Goal: Information Seeking & Learning: Find specific fact

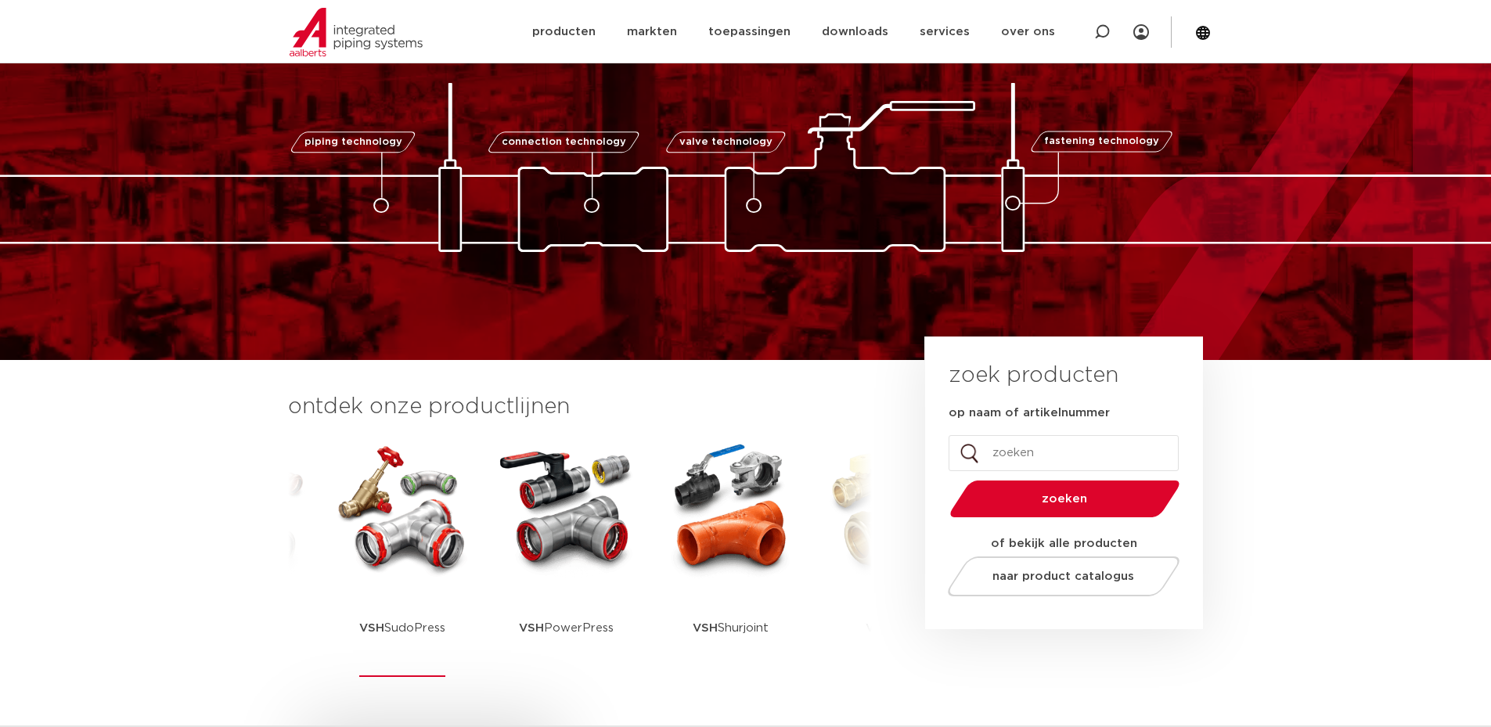
scroll to position [157, 0]
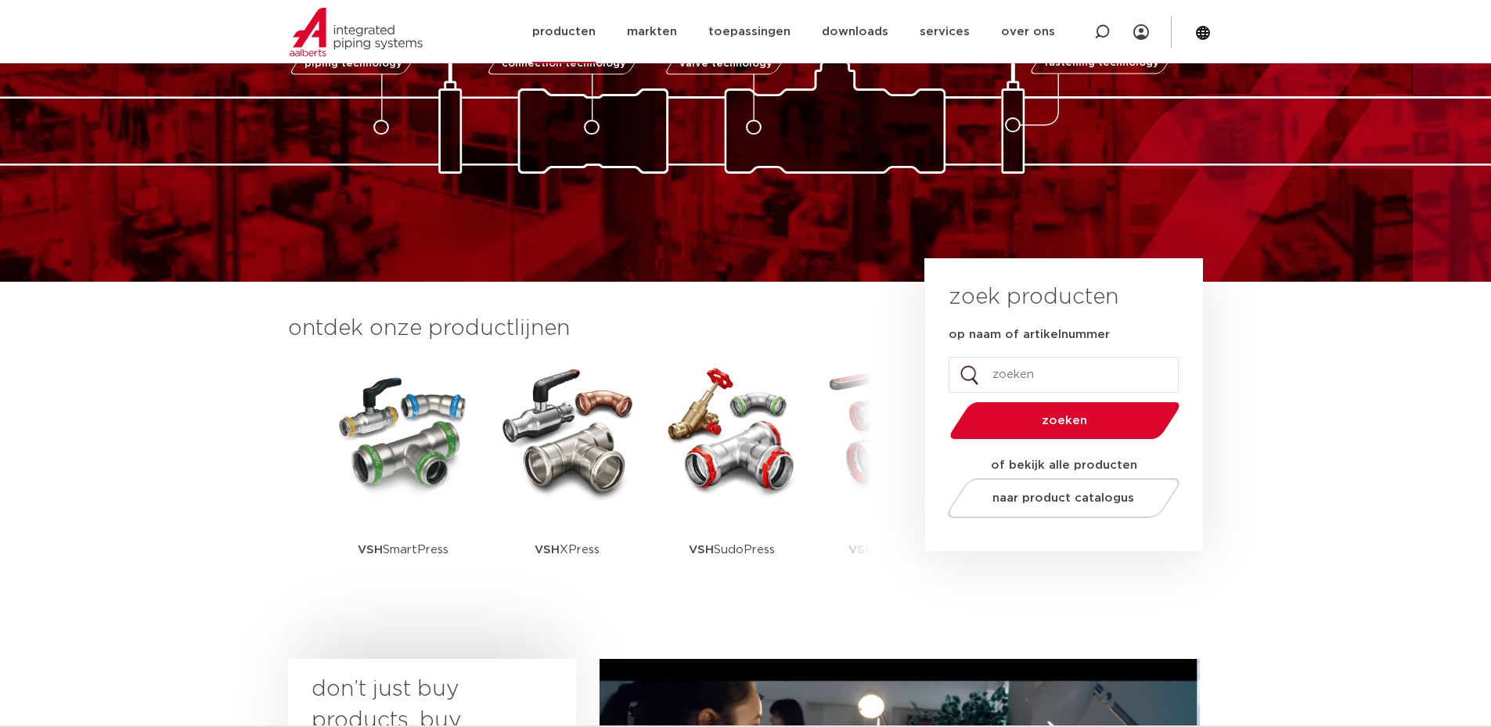
click at [596, 41] on link "producten" at bounding box center [563, 31] width 63 height 63
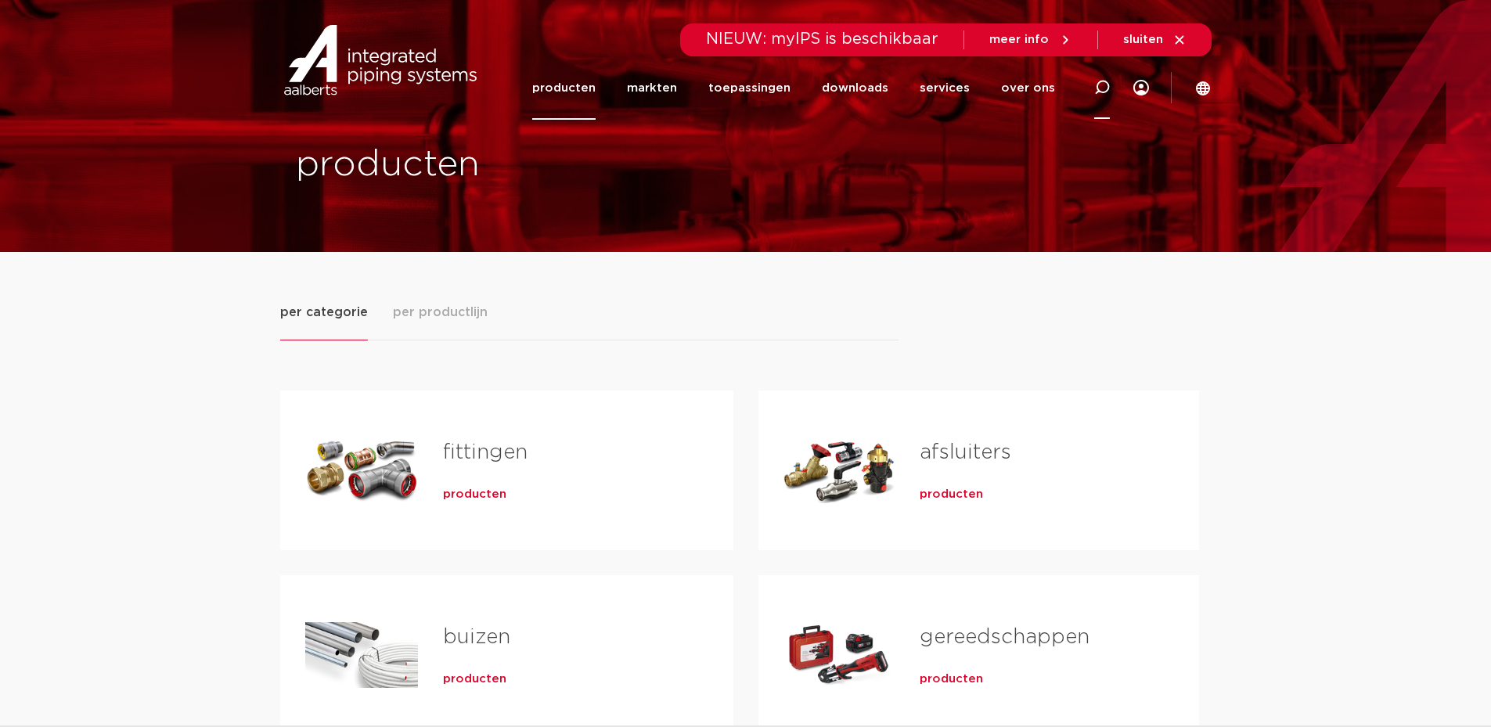
click at [1105, 92] on icon at bounding box center [1101, 87] width 19 height 19
paste input "0880330"
type input "0880330"
click button "Zoeken" at bounding box center [0, 0] width 0 height 0
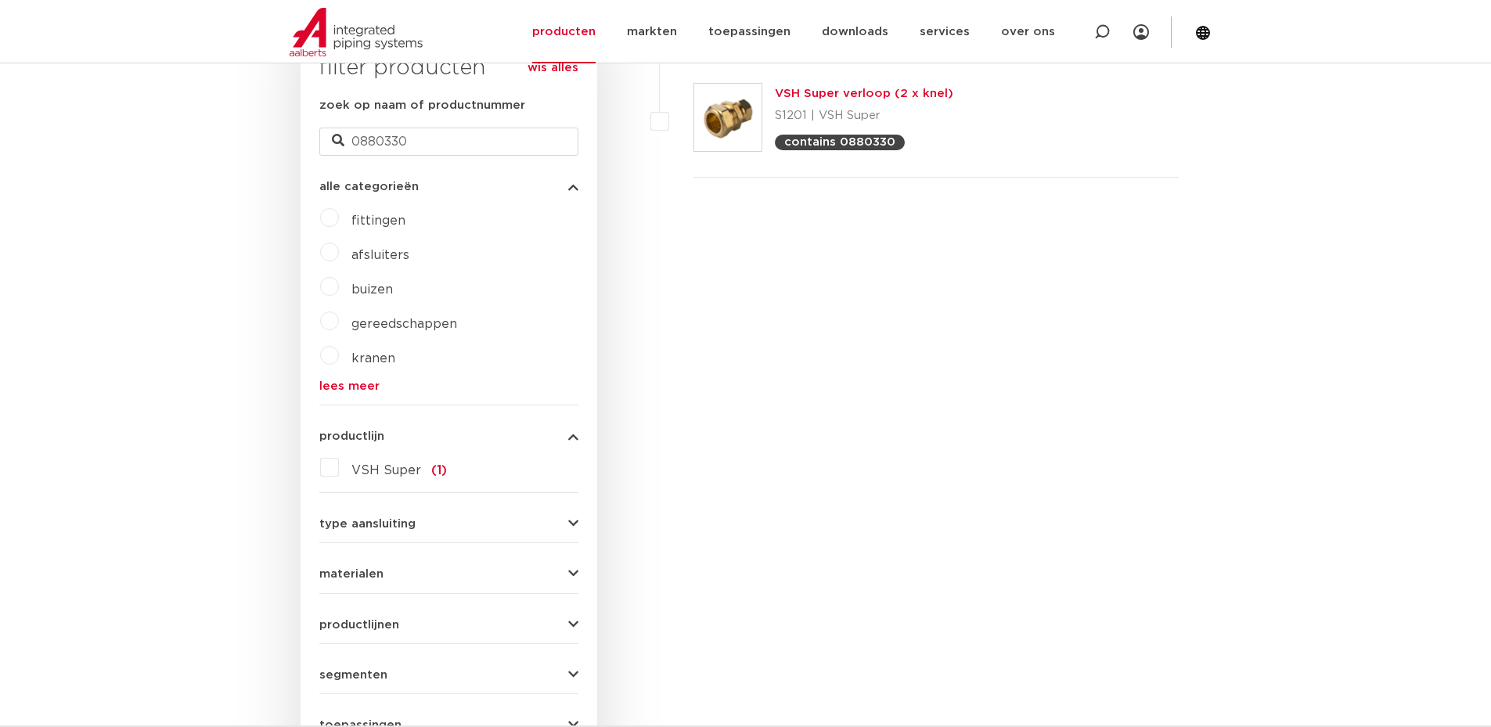
scroll to position [128, 0]
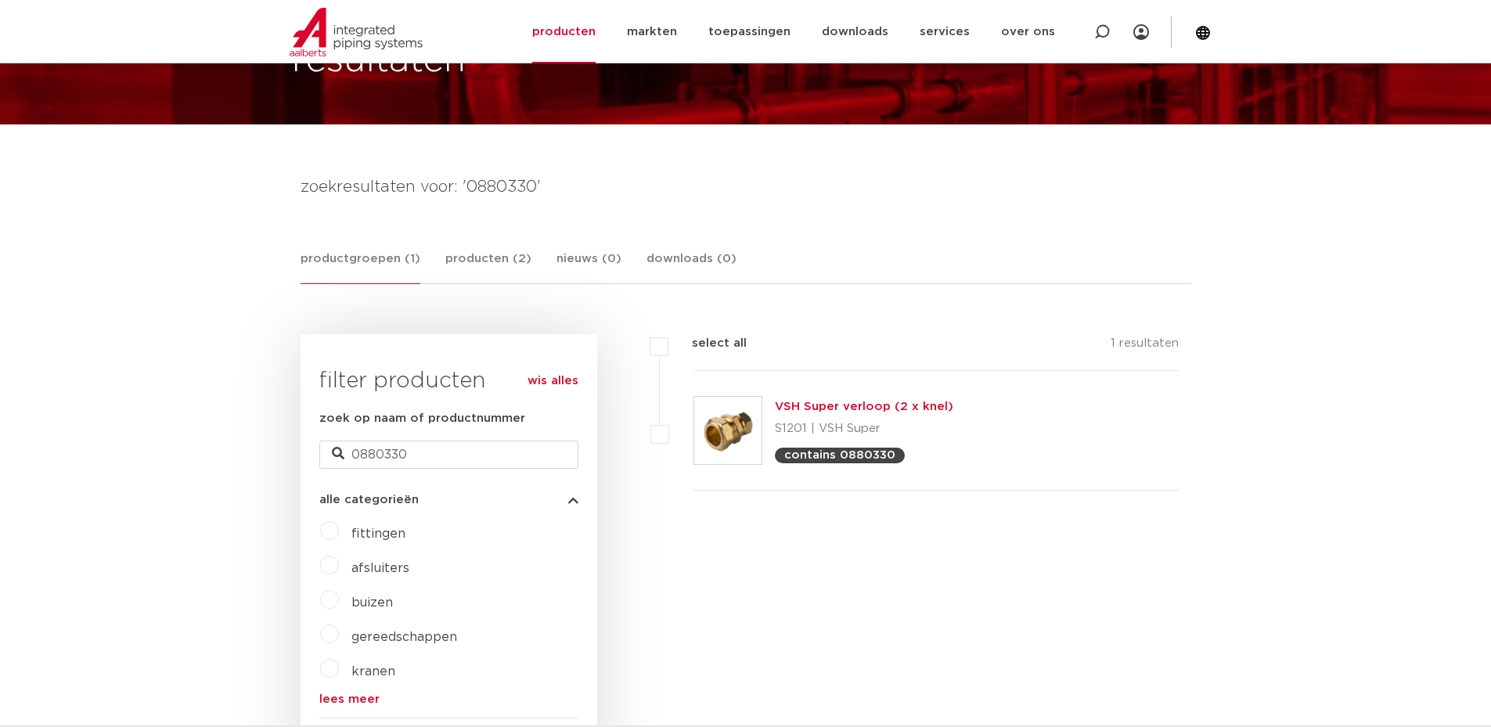
click at [851, 408] on link "VSH Super verloop (2 x knel)" at bounding box center [864, 407] width 178 height 12
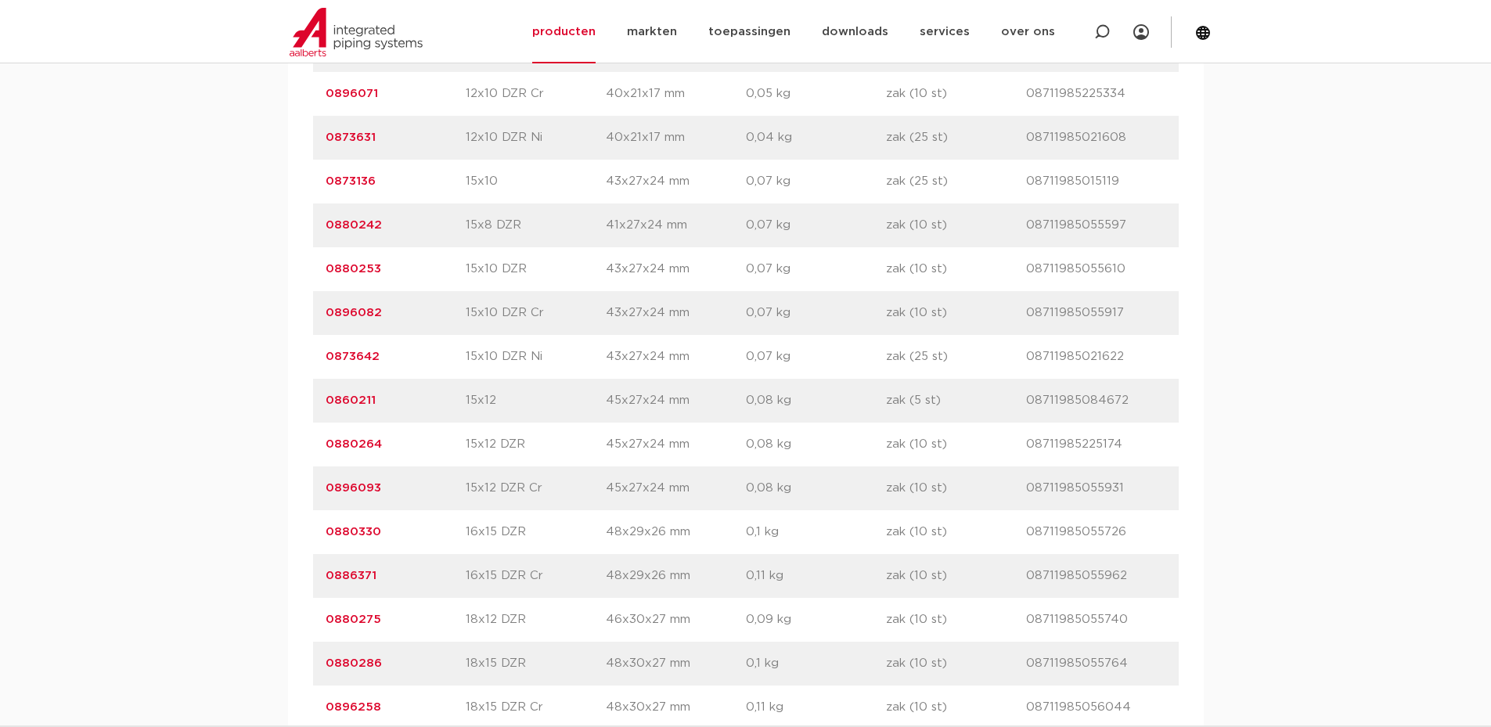
scroll to position [1565, 0]
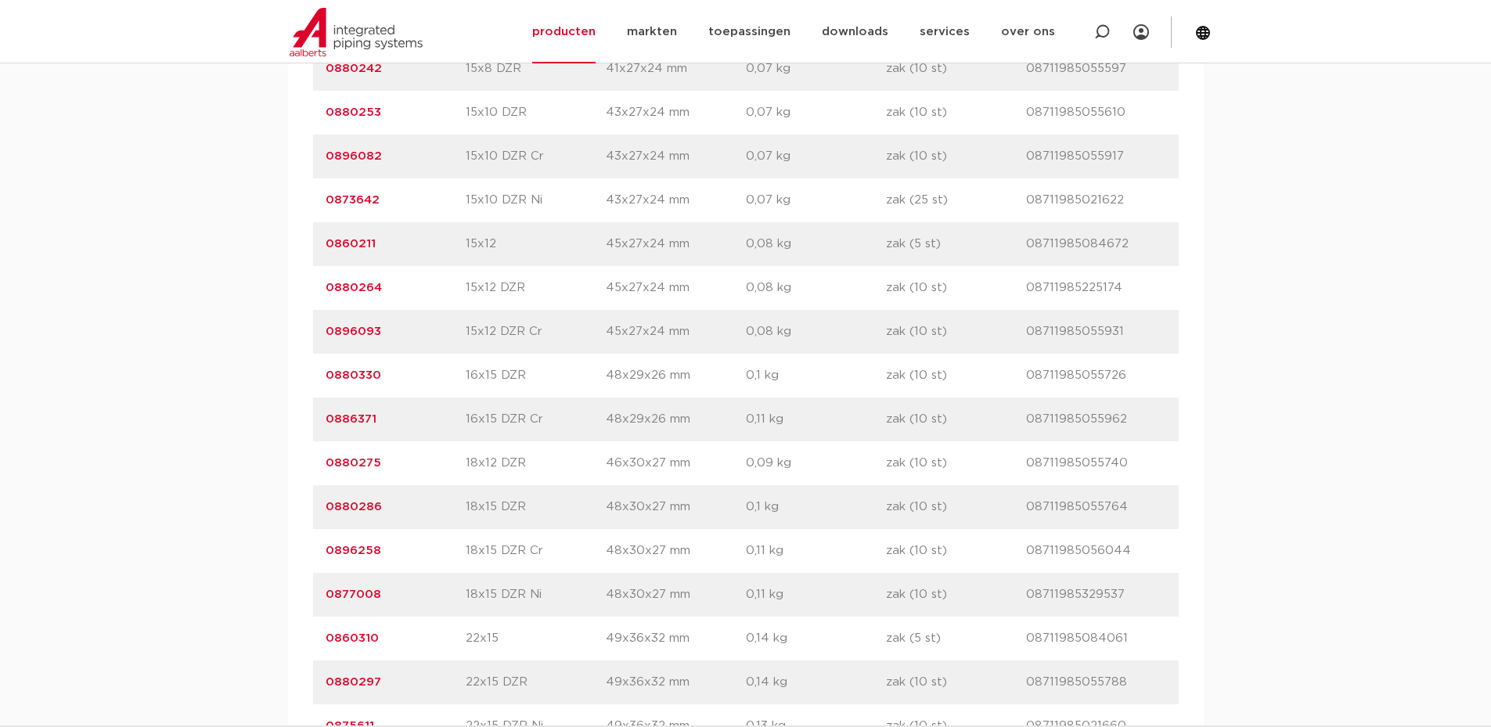
drag, startPoint x: 531, startPoint y: 379, endPoint x: 462, endPoint y: 378, distance: 68.9
click at [462, 378] on div "artikelnummer 0880330 afmeting 16x15 DZR afmetingen 48x29x26 mm gewicht 0,1 kg …" at bounding box center [746, 376] width 866 height 44
drag, startPoint x: 557, startPoint y: 421, endPoint x: 462, endPoint y: 418, distance: 94.7
click at [462, 418] on div "artikelnummer 0886371 afmeting 16x15 DZR Cr afmetingen 48x29x26 mm gewicht 0,11…" at bounding box center [746, 420] width 866 height 44
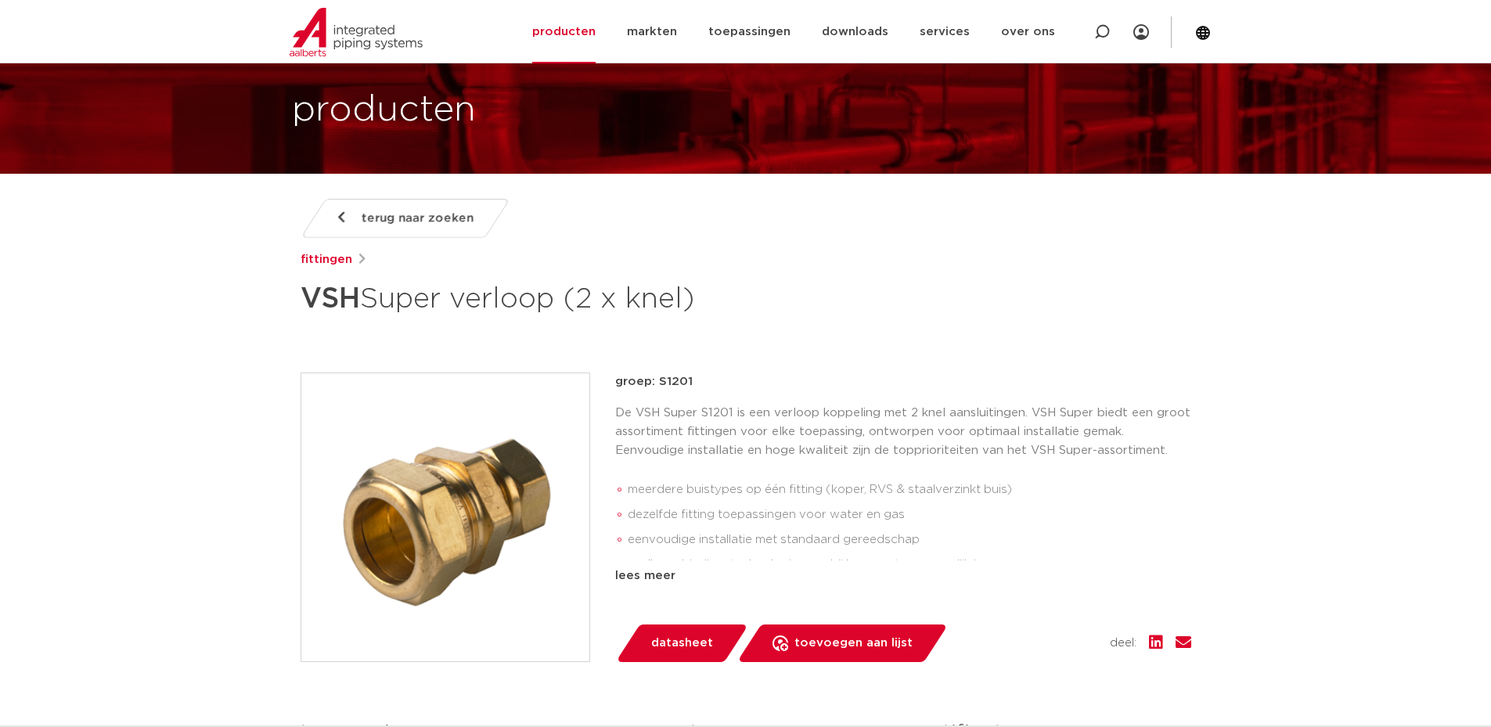
scroll to position [0, 0]
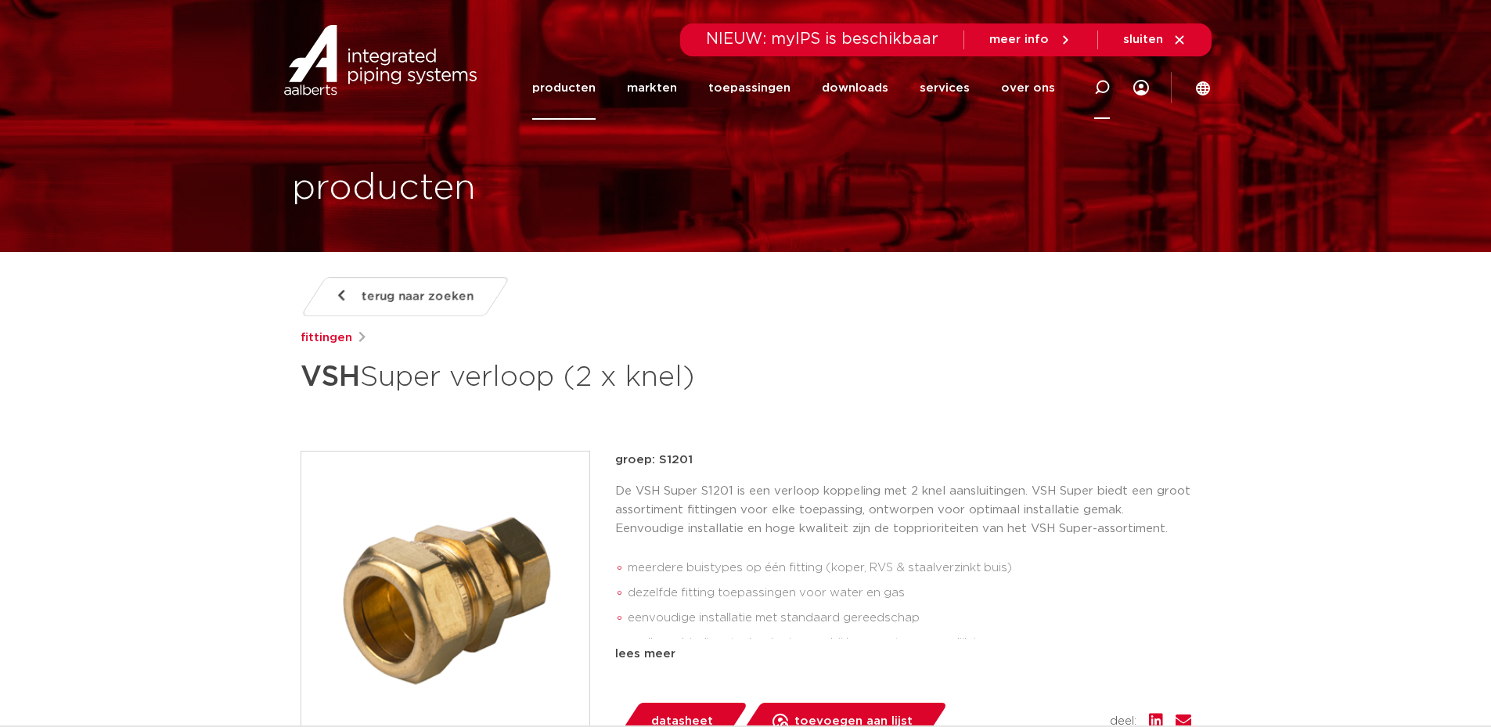
click at [1108, 80] on icon at bounding box center [1102, 88] width 16 height 16
type input "knie"
click button "Zoeken" at bounding box center [0, 0] width 0 height 0
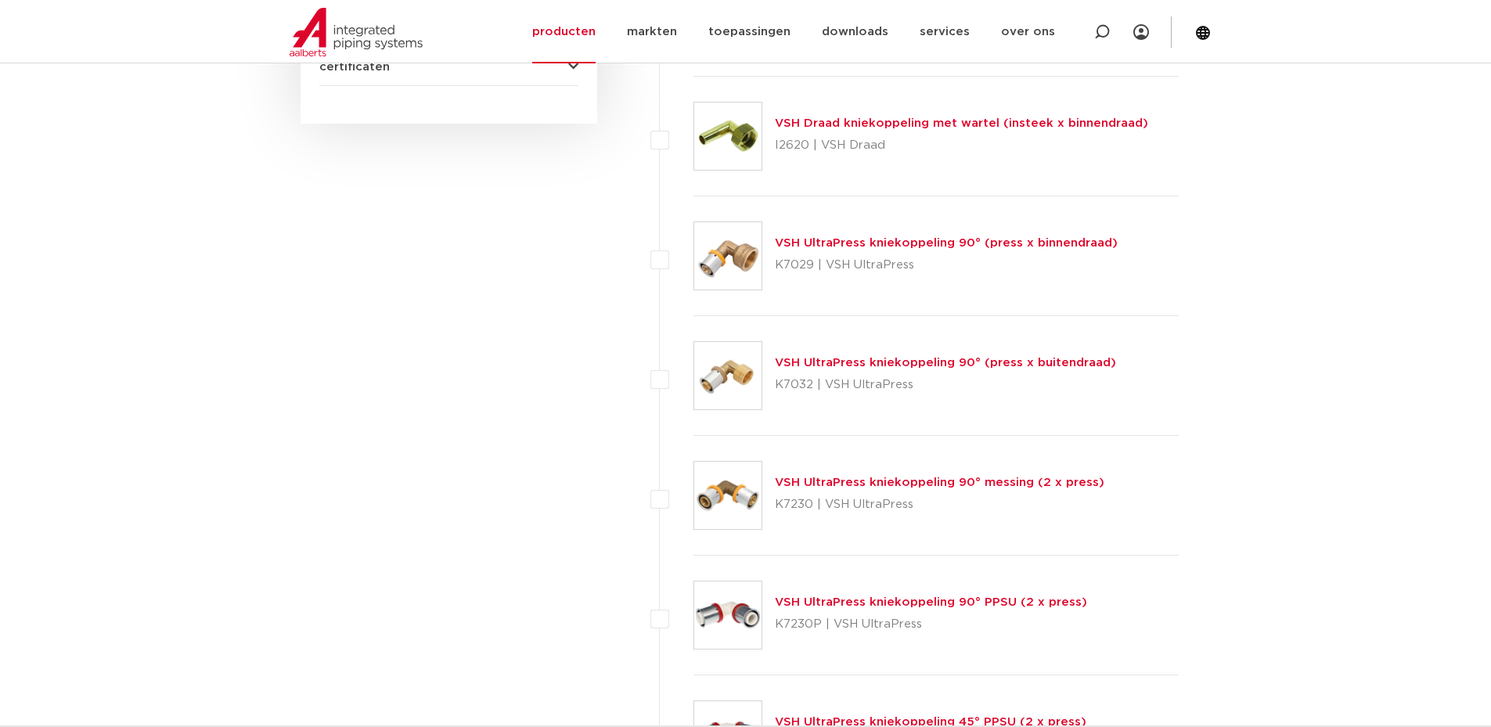
scroll to position [1614, 0]
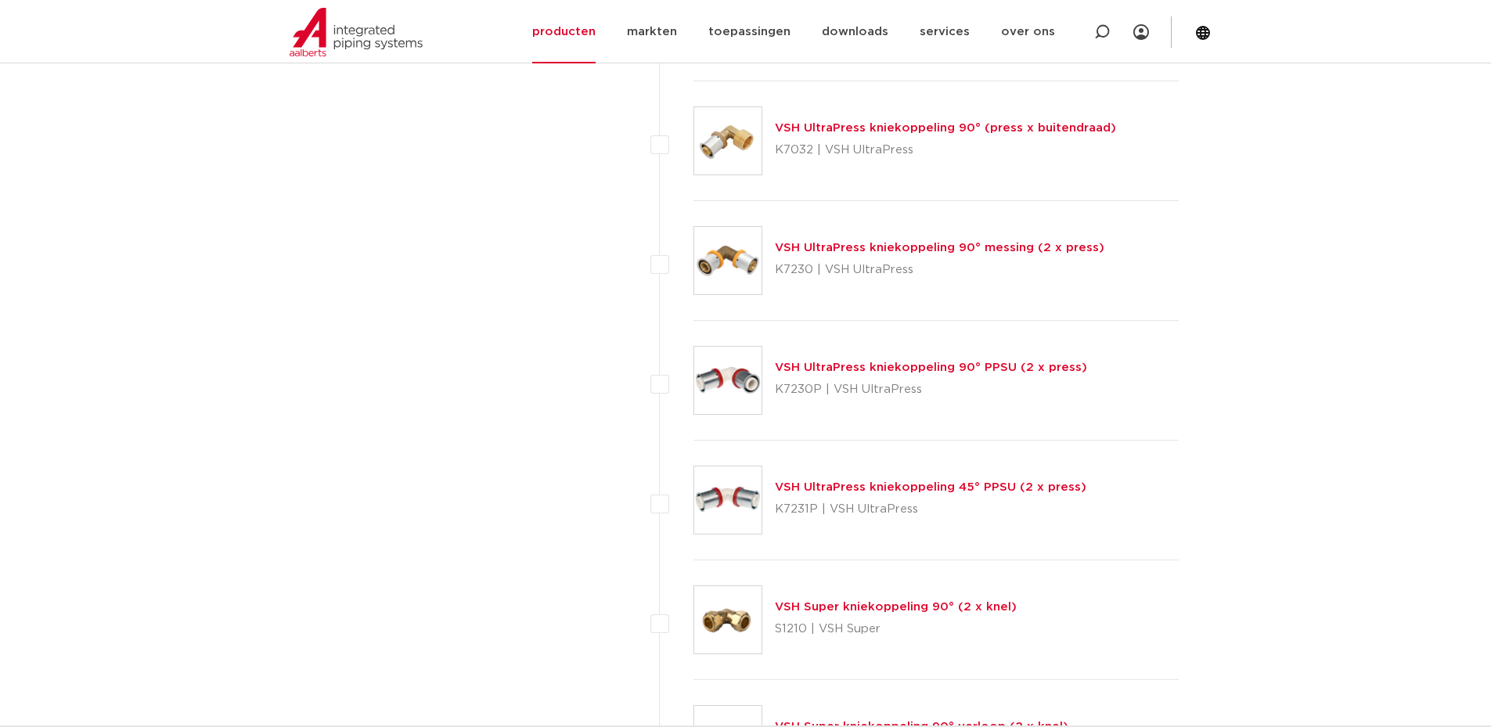
click at [880, 603] on link "VSH Super kniekoppeling 90° (2 x knel)" at bounding box center [896, 607] width 242 height 12
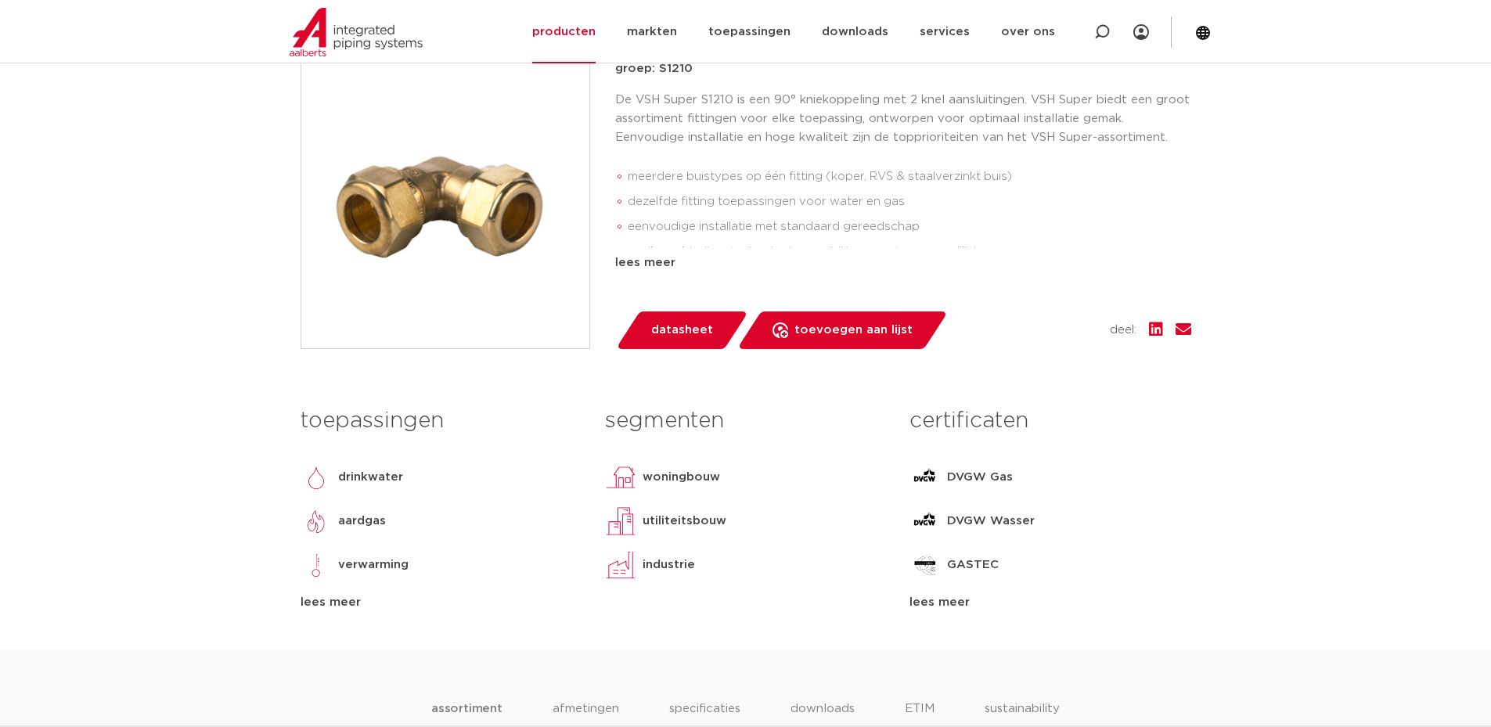
scroll to position [235, 0]
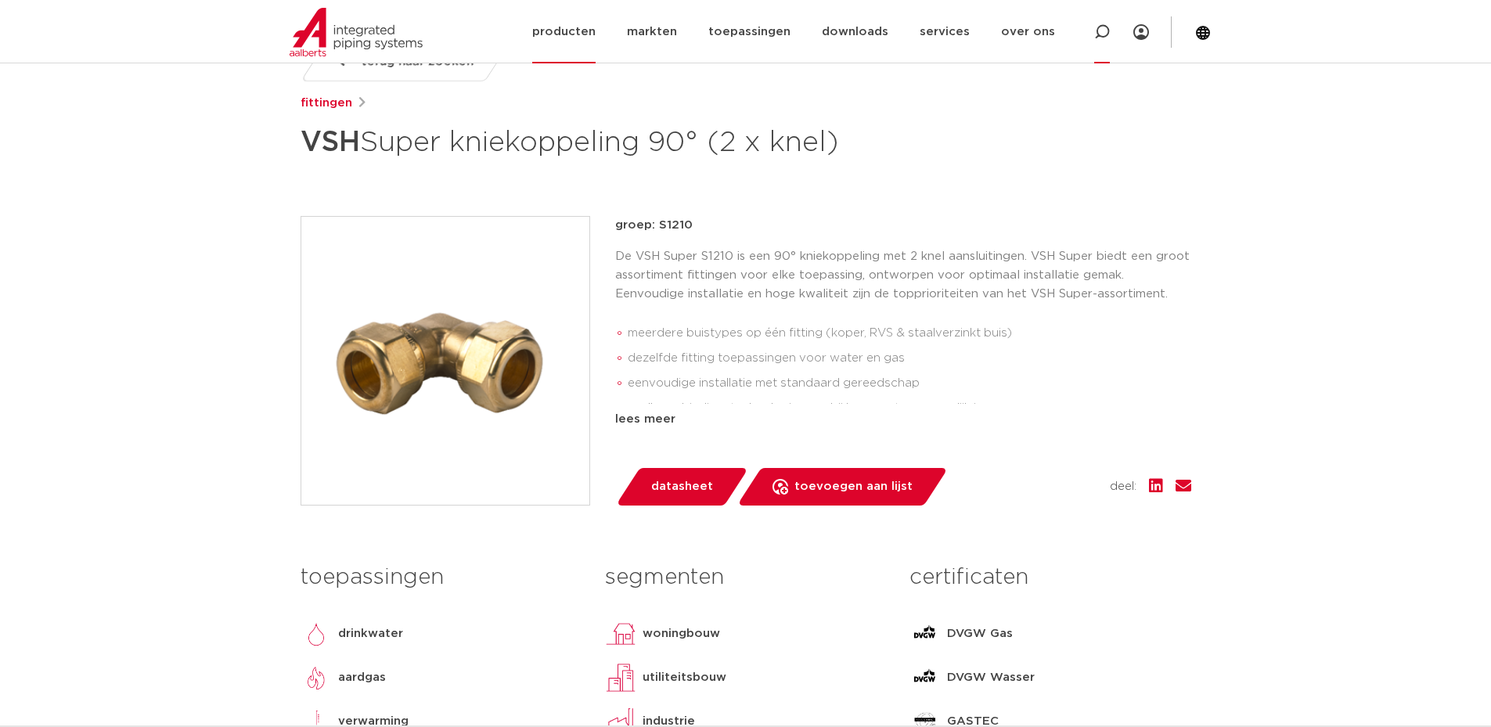
click at [1100, 38] on icon at bounding box center [1102, 32] width 16 height 16
paste input "0863313"
type input "0863313"
click button "Zoeken" at bounding box center [0, 0] width 0 height 0
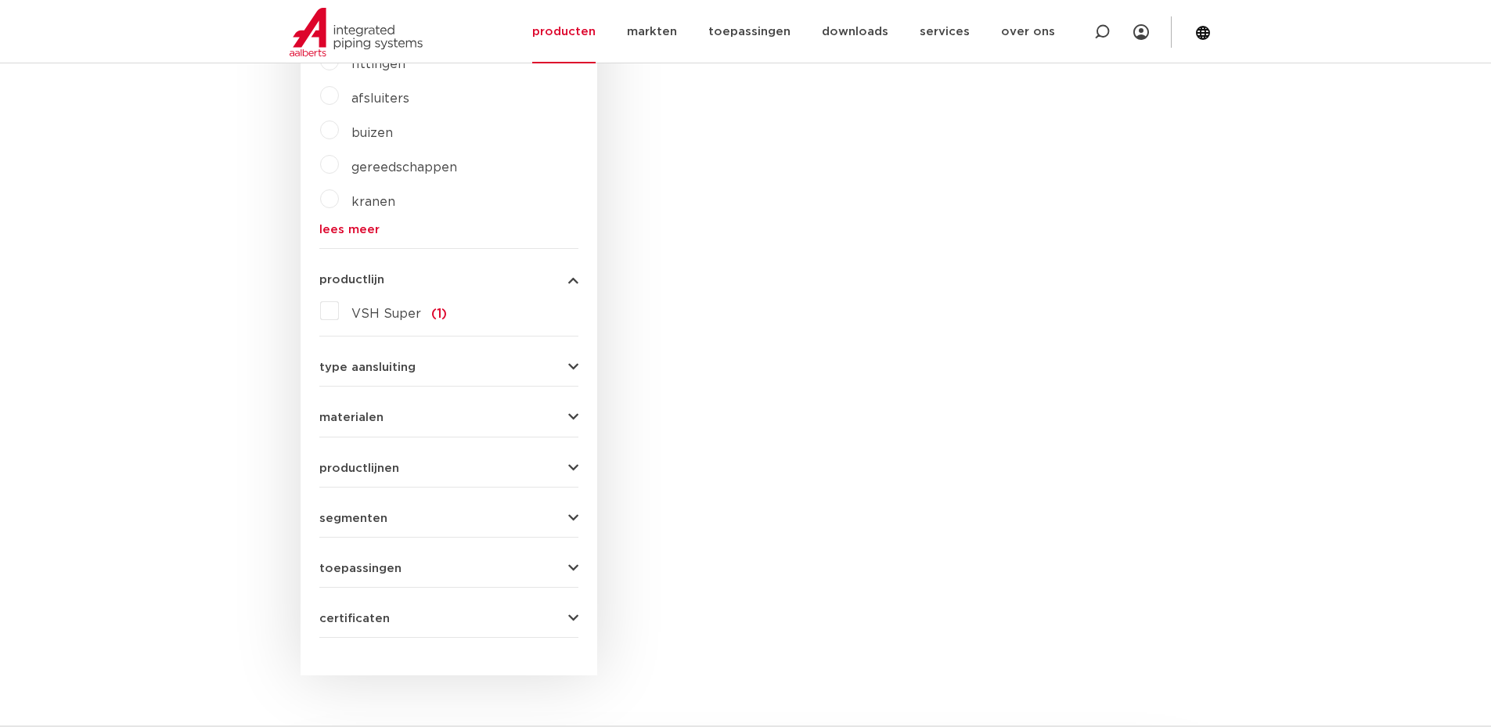
scroll to position [206, 0]
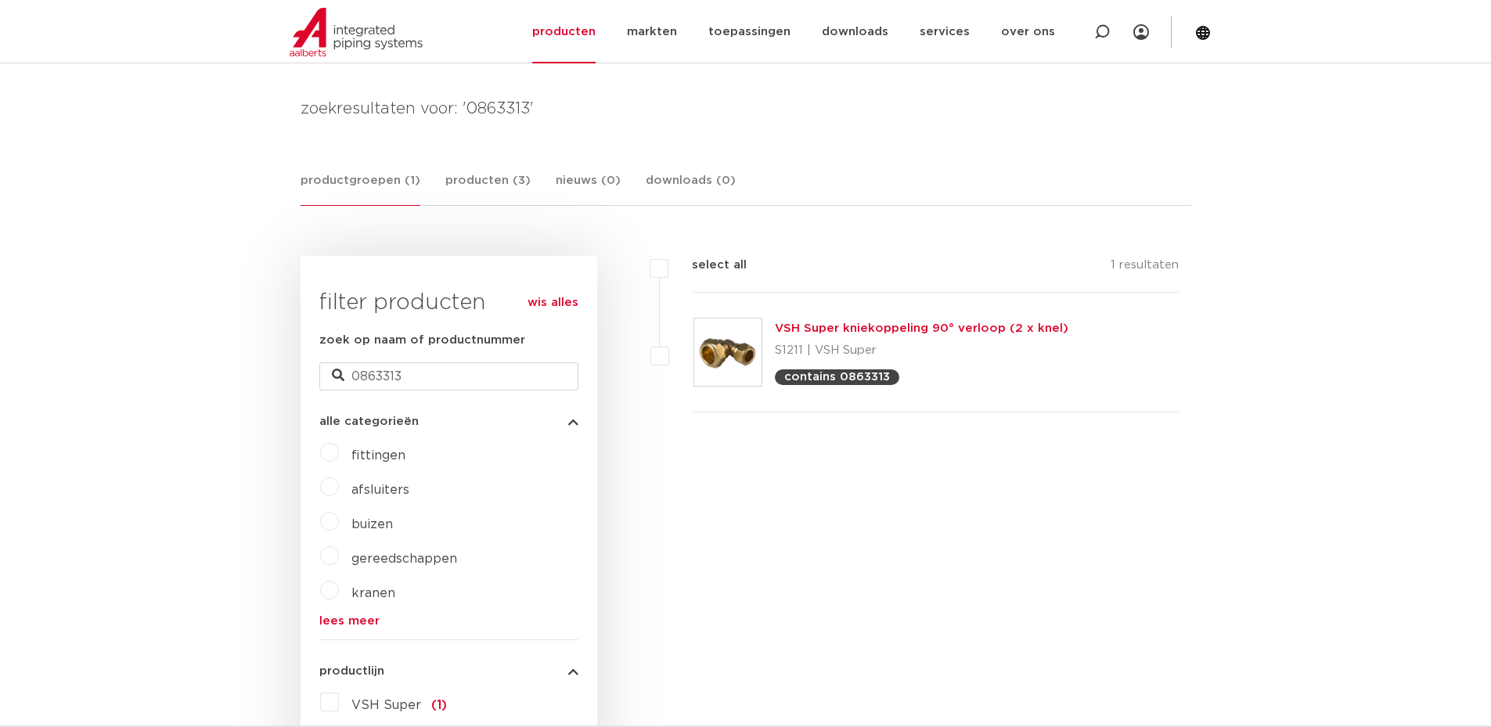
click at [833, 326] on link "VSH Super kniekoppeling 90° verloop (2 x knel)" at bounding box center [921, 328] width 293 height 12
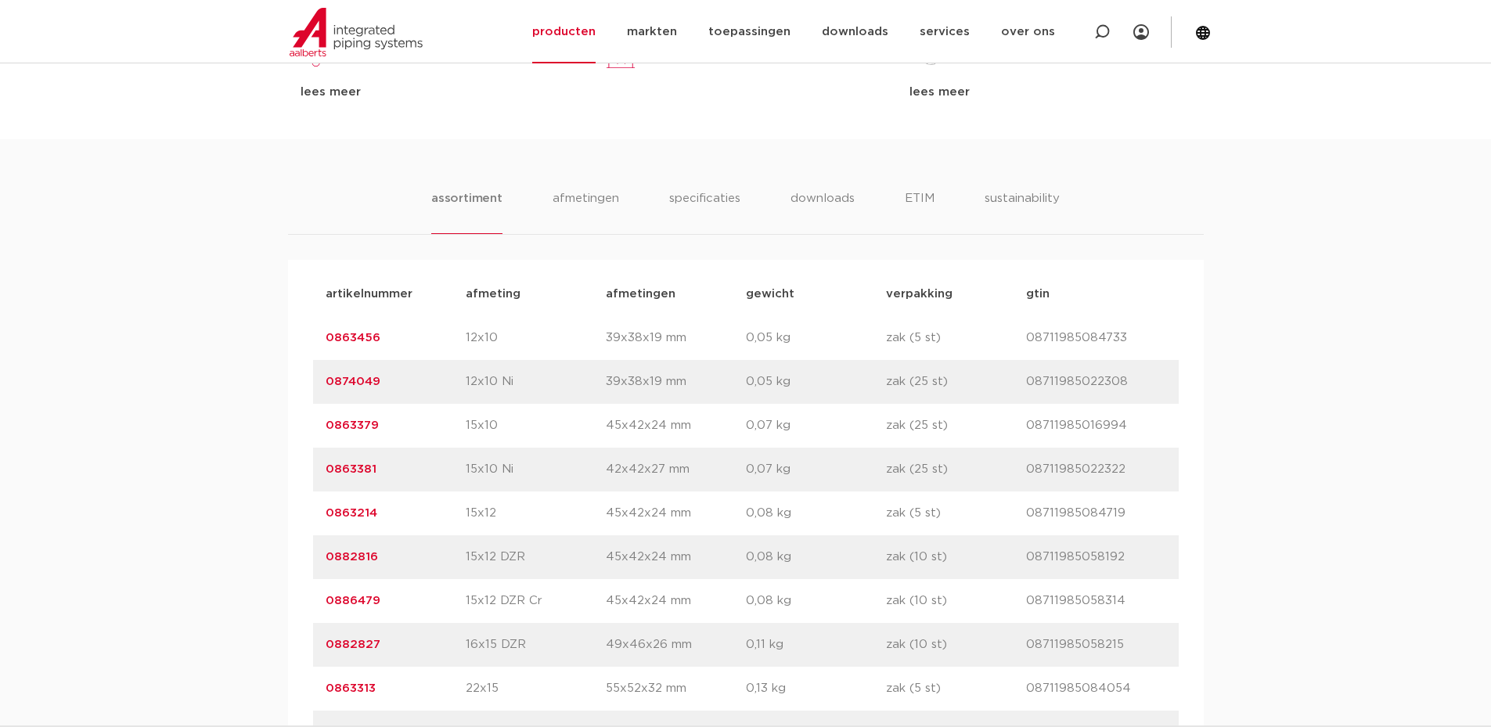
scroll to position [1096, 0]
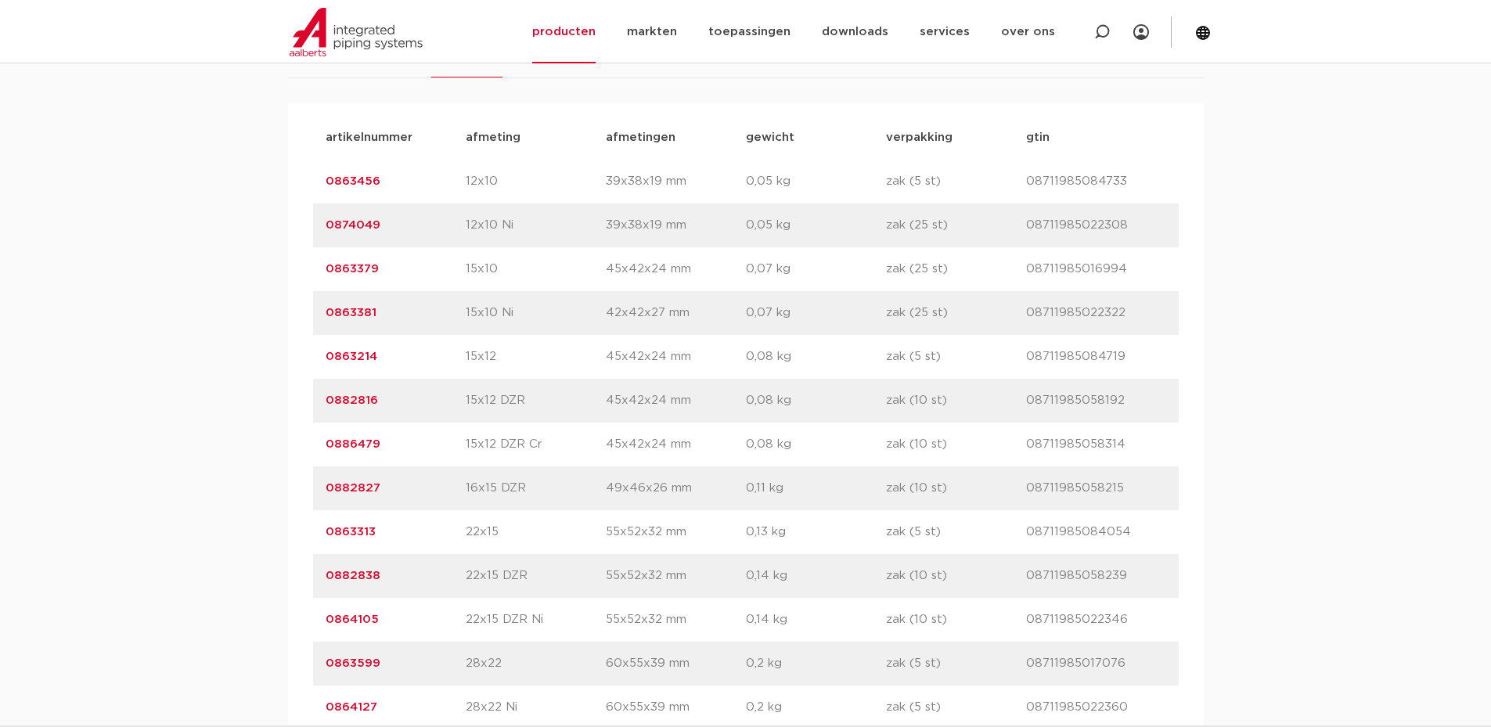
drag, startPoint x: 531, startPoint y: 489, endPoint x: 465, endPoint y: 484, distance: 65.9
click at [466, 484] on p "16x15 DZR" at bounding box center [536, 488] width 140 height 19
drag, startPoint x: 395, startPoint y: 490, endPoint x: 329, endPoint y: 483, distance: 66.9
click at [329, 483] on p "0882827" at bounding box center [396, 488] width 140 height 19
copy link "0882827"
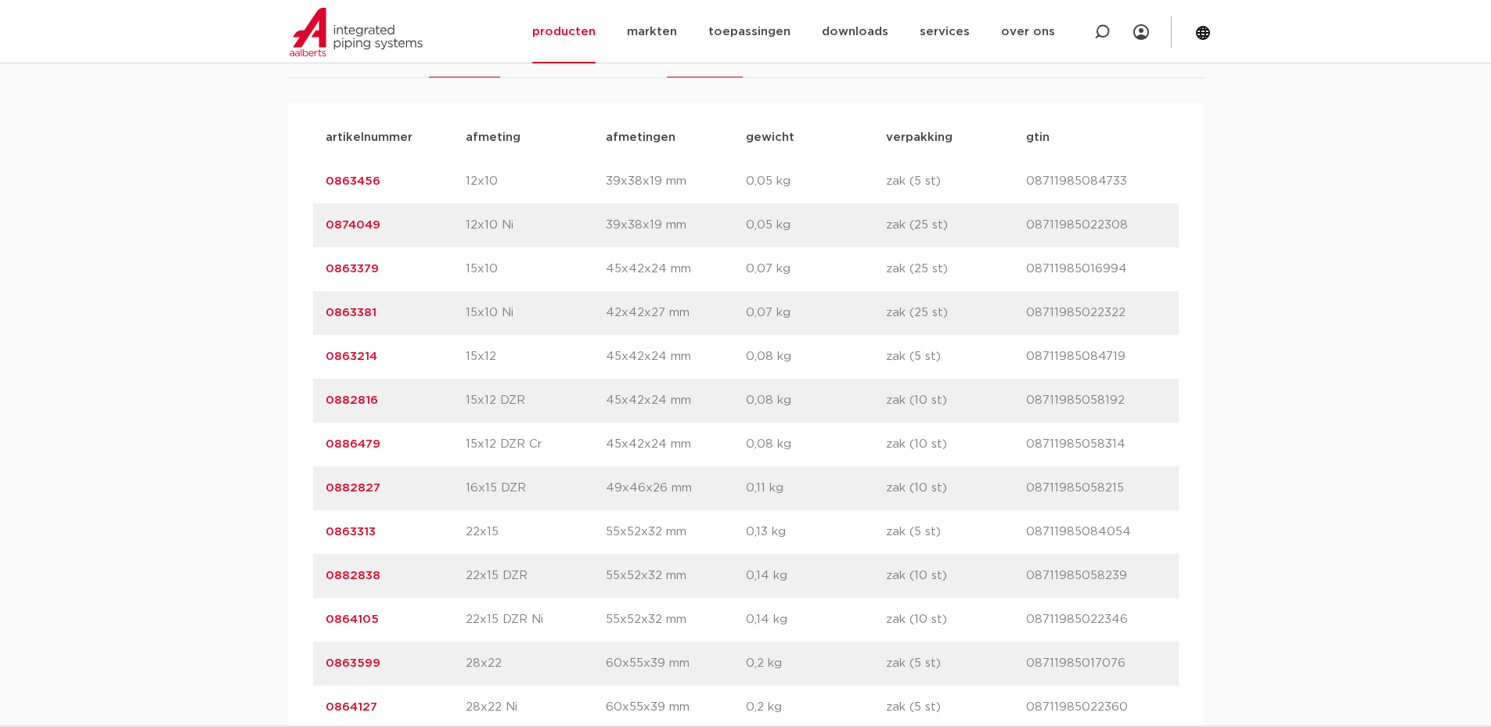
scroll to position [704, 0]
